Goal: Navigation & Orientation: Understand site structure

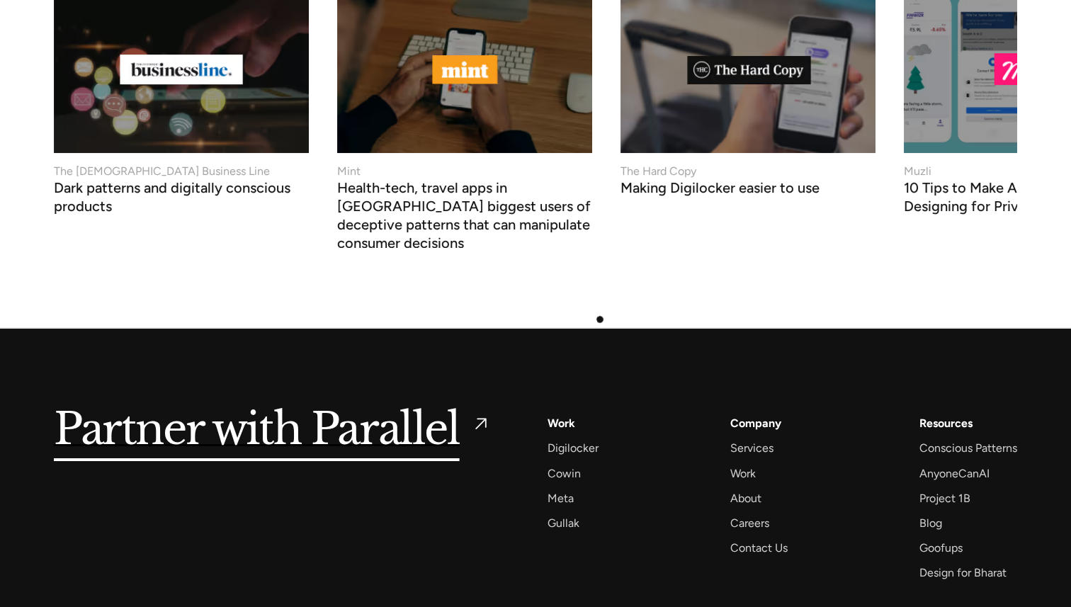
scroll to position [5380, 0]
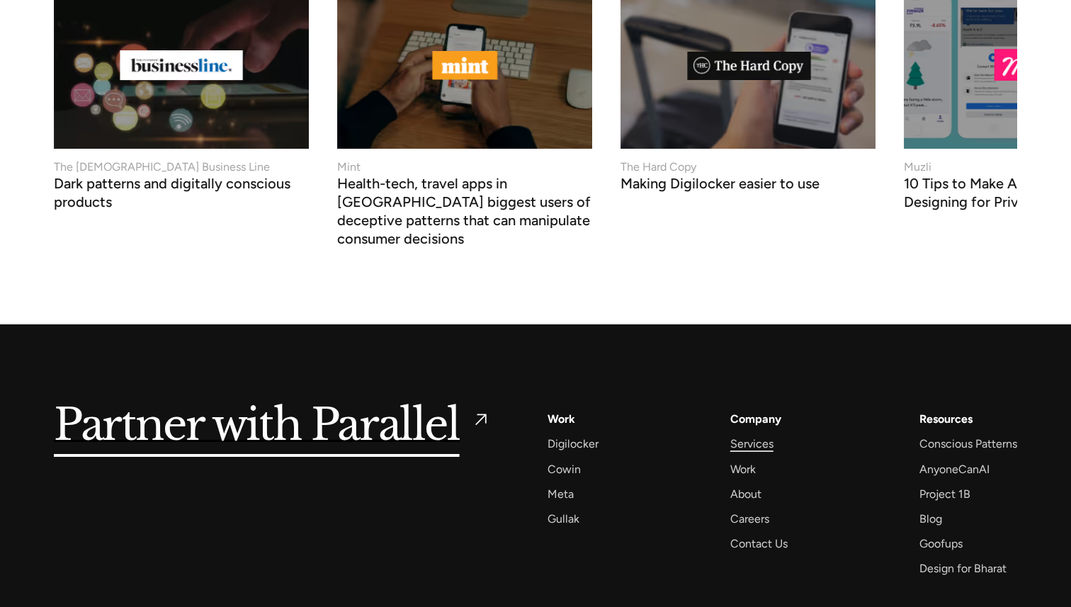
click at [749, 434] on div "Services" at bounding box center [751, 443] width 43 height 19
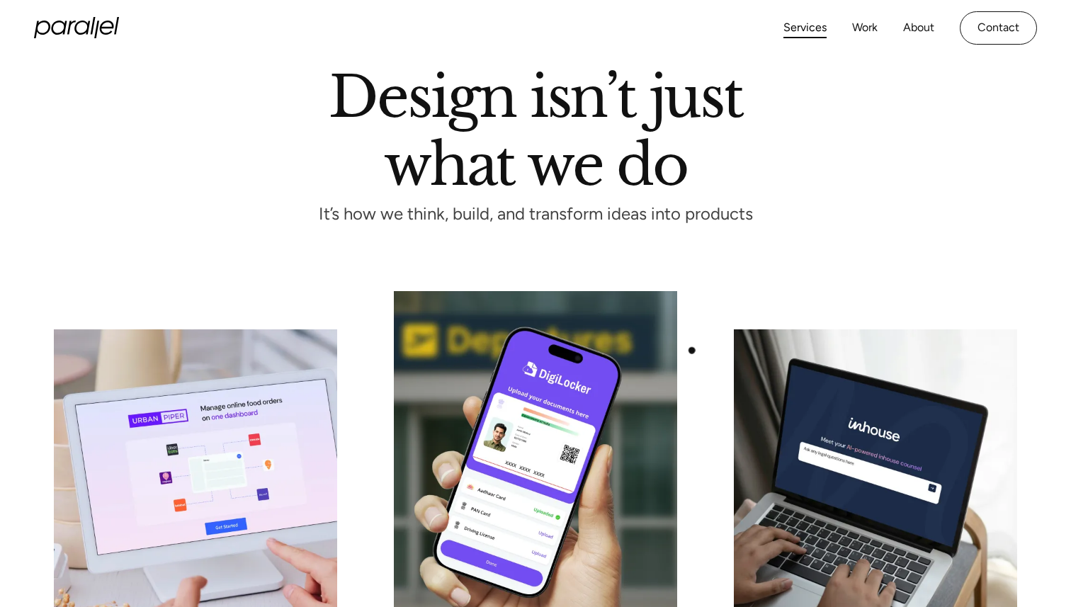
scroll to position [70, 0]
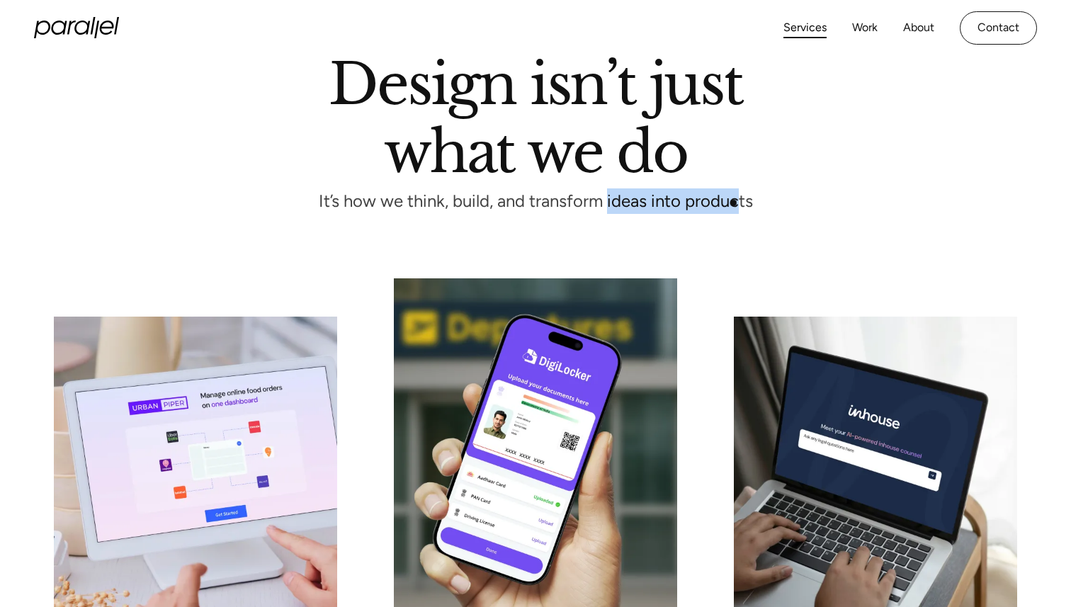
drag, startPoint x: 734, startPoint y: 202, endPoint x: 604, endPoint y: 202, distance: 130.3
click at [604, 202] on p "It’s how we think, build, and transform ideas into products" at bounding box center [535, 201] width 486 height 12
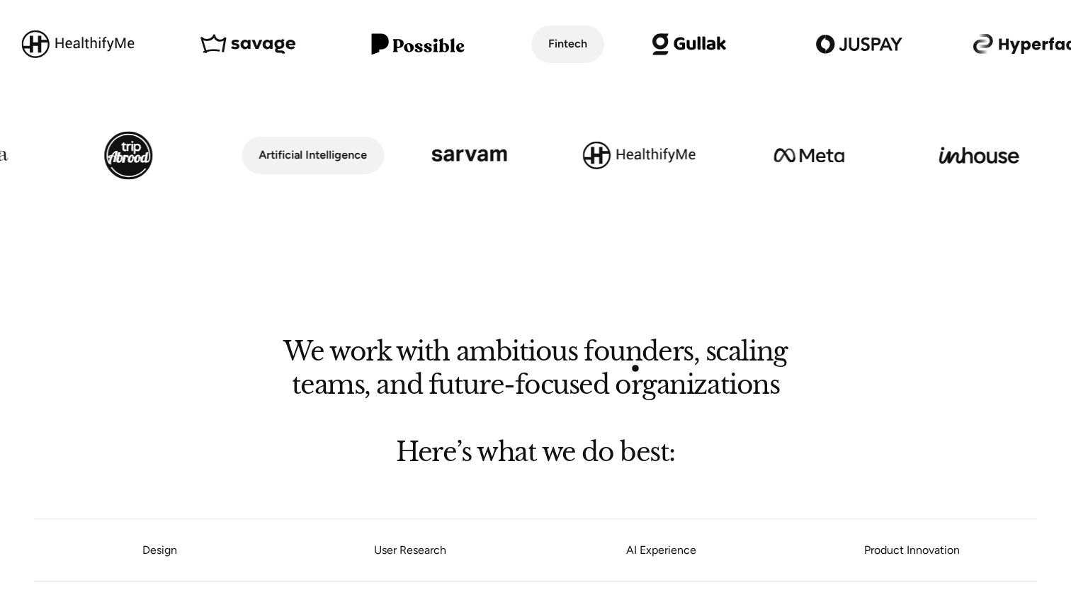
scroll to position [795, 0]
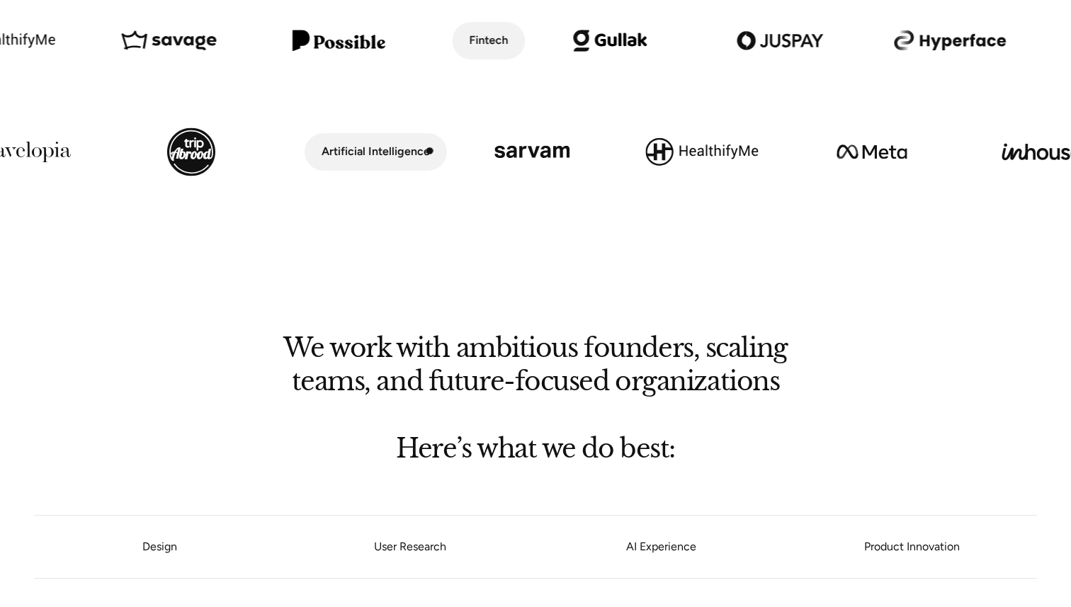
click at [429, 150] on div "Artificial Intelligence" at bounding box center [375, 152] width 108 height 21
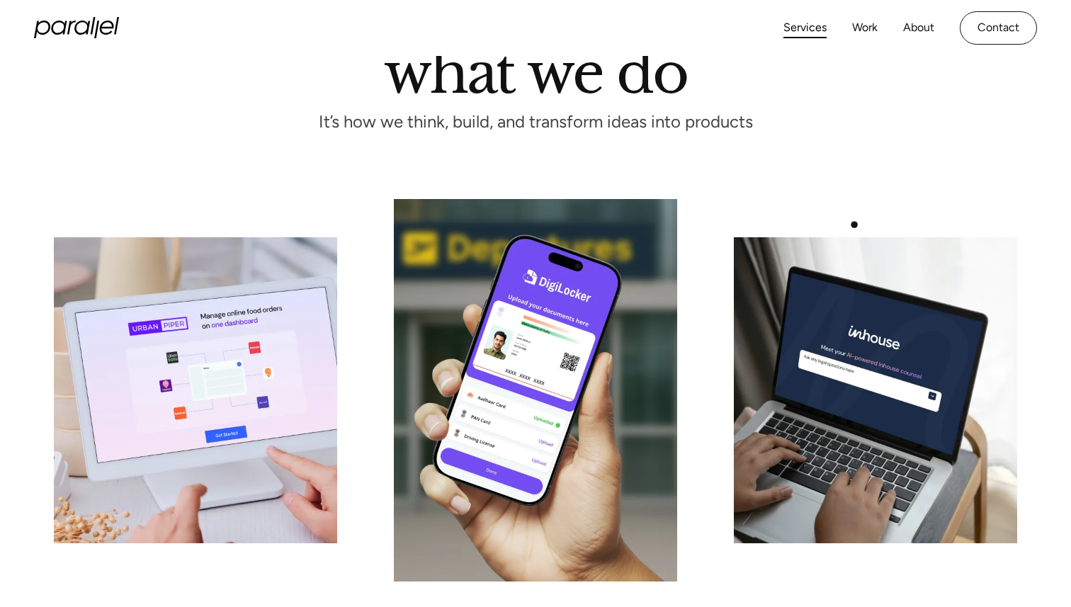
scroll to position [0, 0]
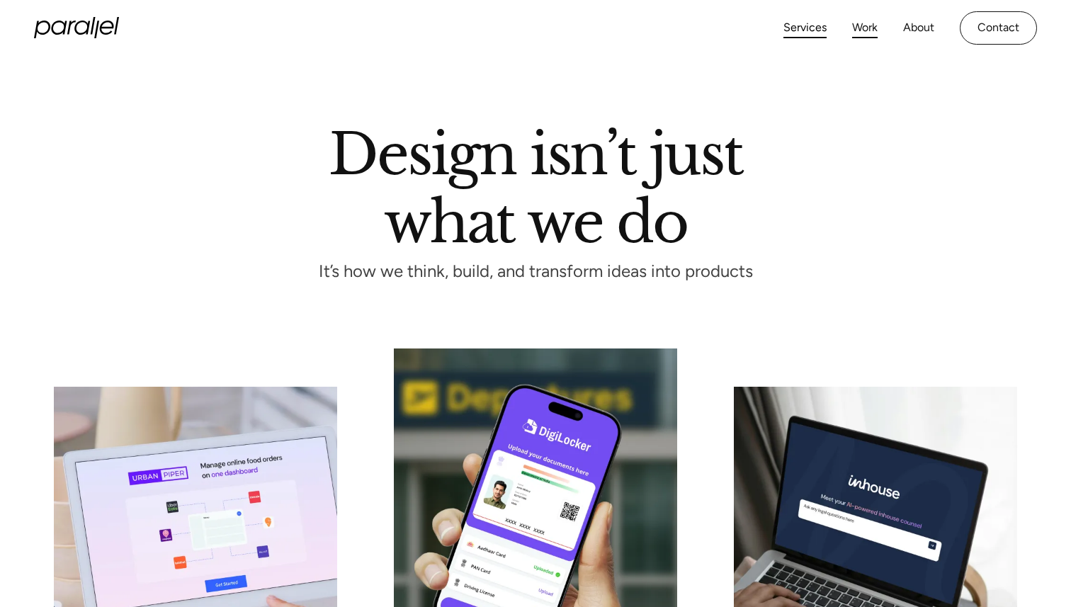
click at [866, 30] on link "Work" at bounding box center [864, 28] width 25 height 21
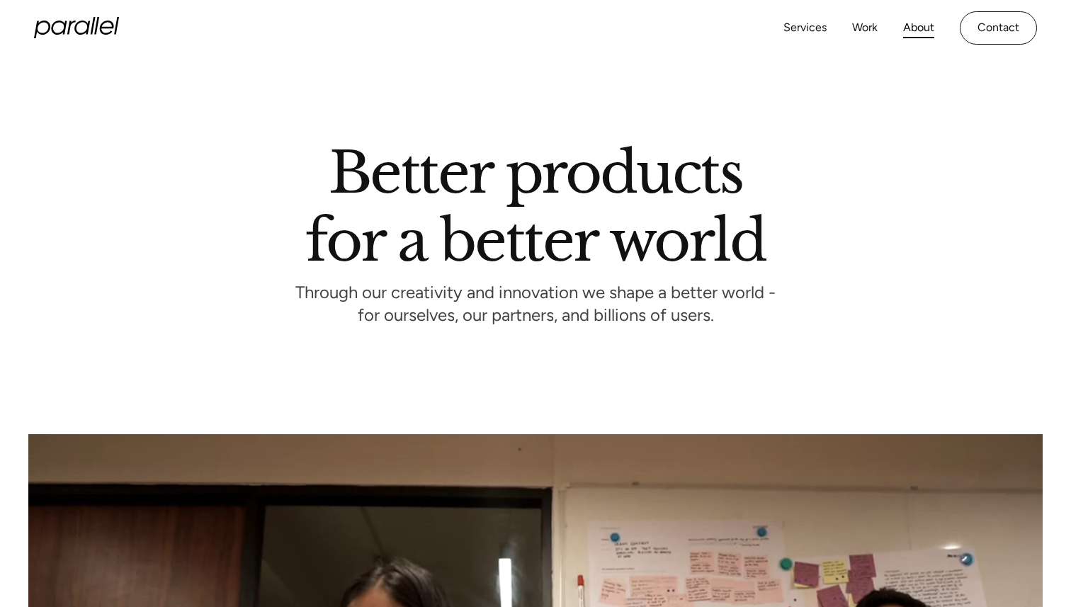
click at [67, 26] on icon "home" at bounding box center [76, 27] width 85 height 21
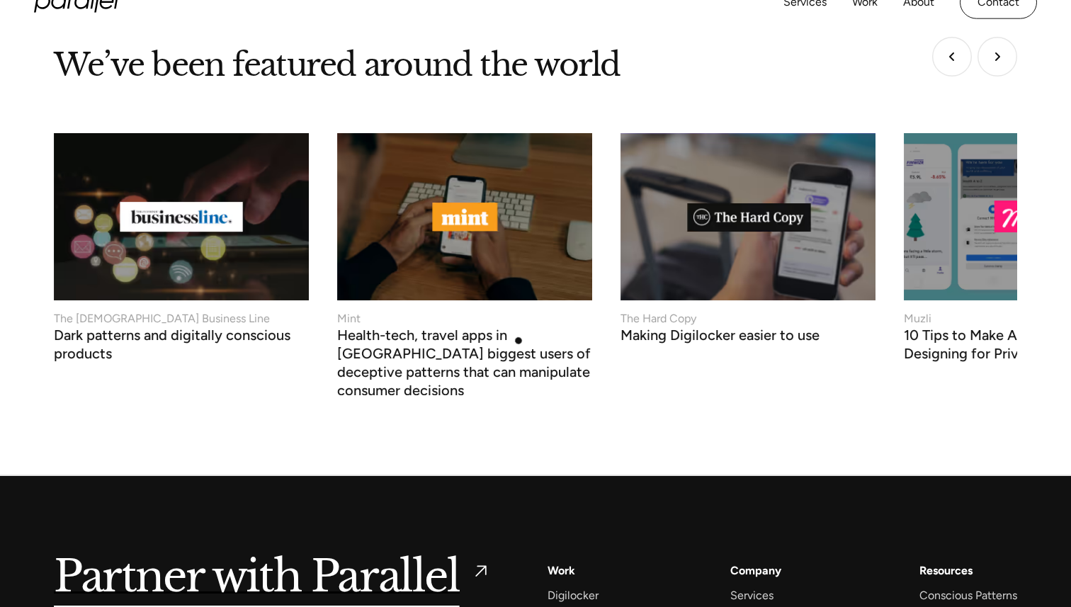
scroll to position [5462, 0]
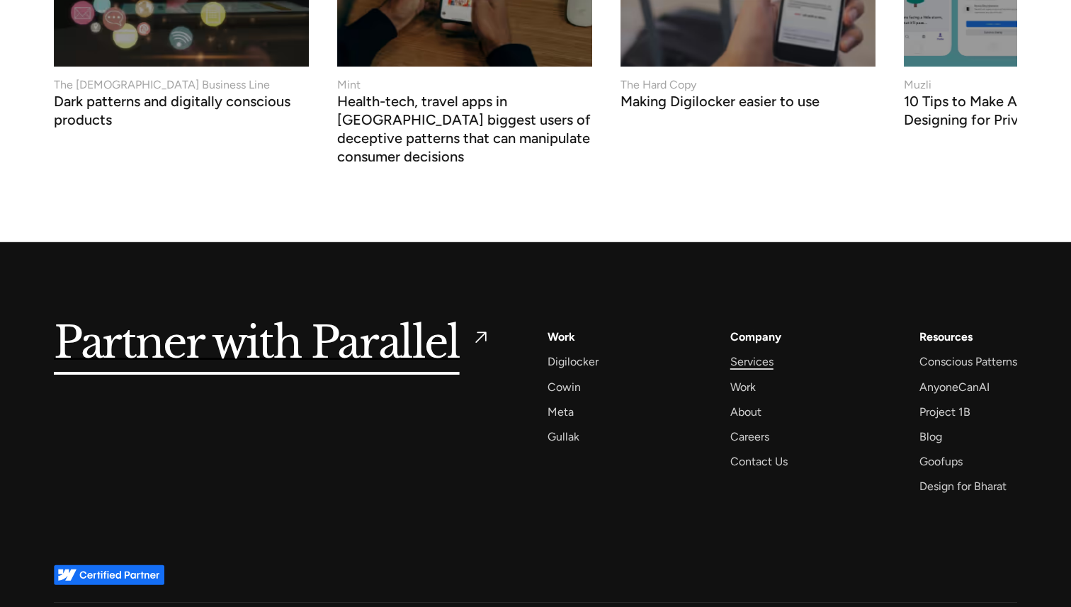
click at [751, 352] on div "Services" at bounding box center [751, 361] width 43 height 19
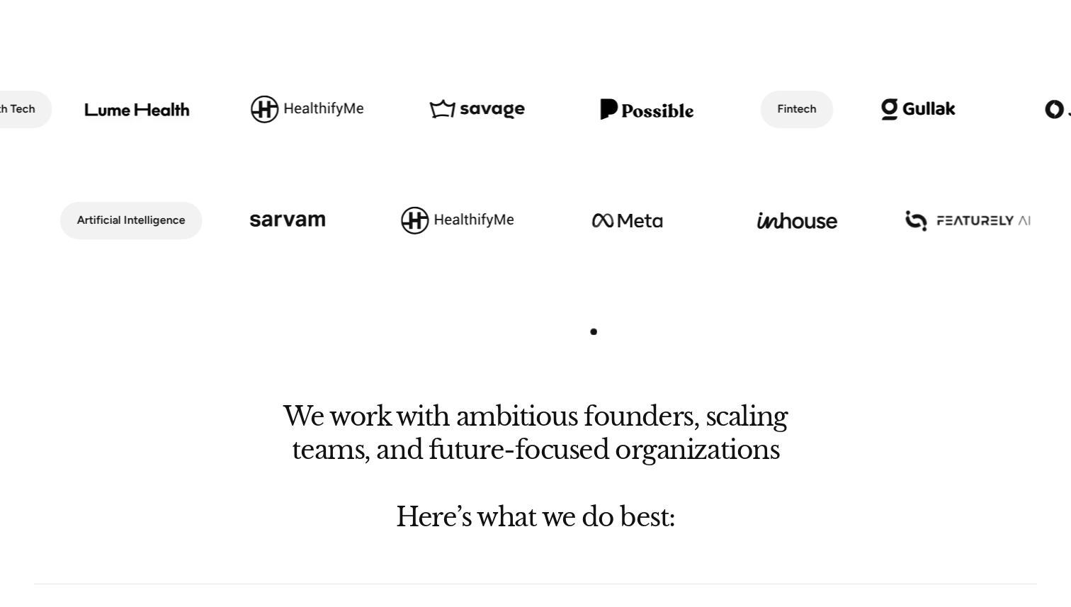
scroll to position [717, 0]
